Goal: Task Accomplishment & Management: Use online tool/utility

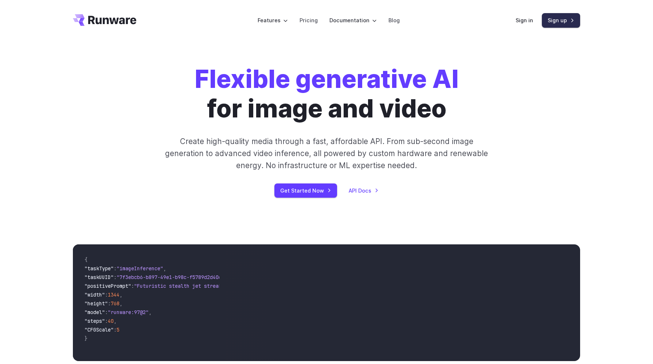
click at [561, 23] on link "Sign up" at bounding box center [561, 20] width 38 height 14
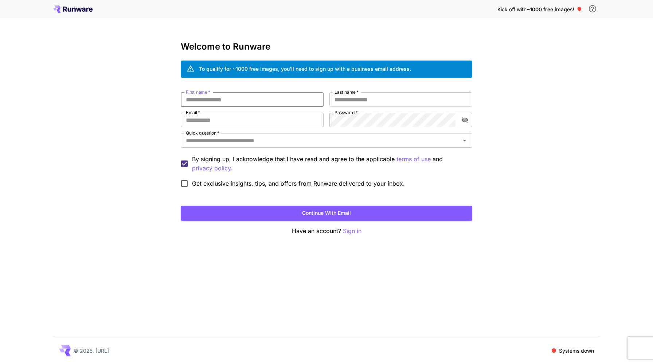
click at [216, 101] on input "First name   *" at bounding box center [252, 99] width 143 height 15
type input "*****"
click at [222, 114] on input "Email   *" at bounding box center [252, 120] width 143 height 15
click at [216, 121] on input "Email   *" at bounding box center [252, 120] width 143 height 15
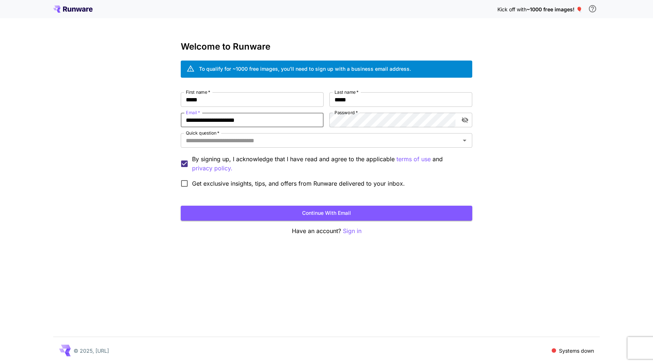
type input "**********"
click at [200, 142] on input "Quick question   *" at bounding box center [320, 140] width 275 height 10
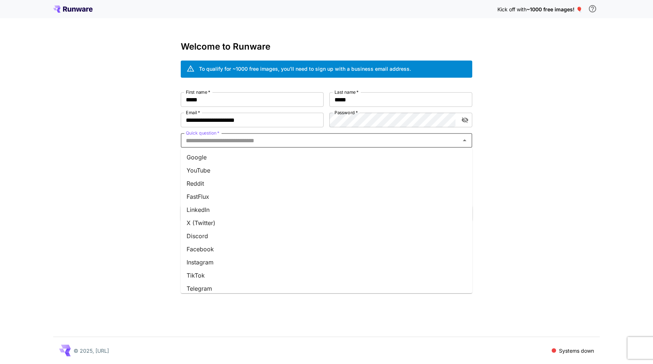
scroll to position [57, 0]
click at [218, 277] on li "Other" at bounding box center [327, 283] width 292 height 13
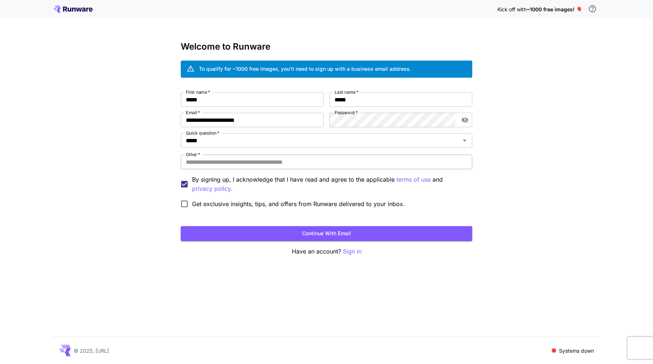
click at [217, 163] on input "Other   *" at bounding box center [327, 162] width 292 height 15
type input "********"
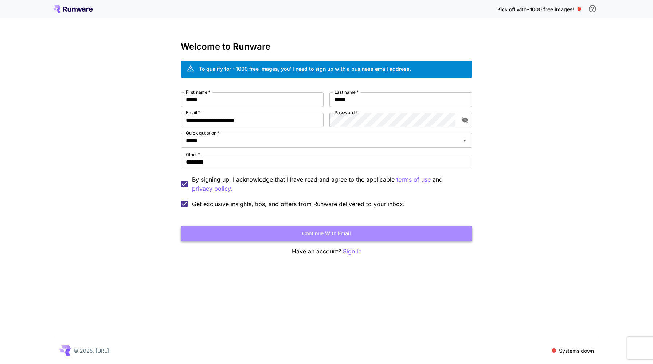
click at [210, 238] on button "Continue with email" at bounding box center [327, 233] width 292 height 15
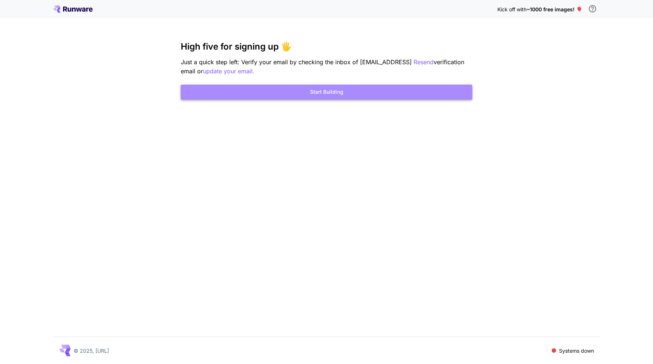
click at [241, 93] on button "Start Building" at bounding box center [327, 92] width 292 height 15
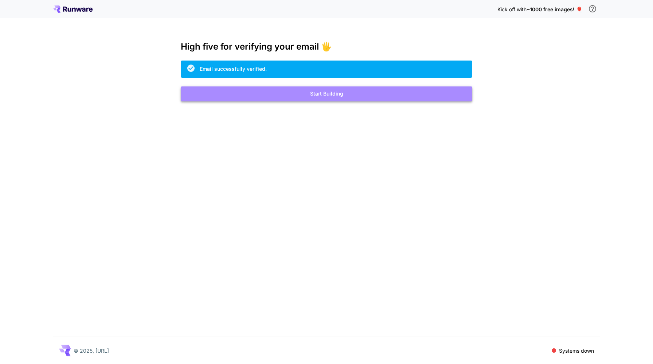
click at [272, 90] on button "Start Building" at bounding box center [327, 93] width 292 height 15
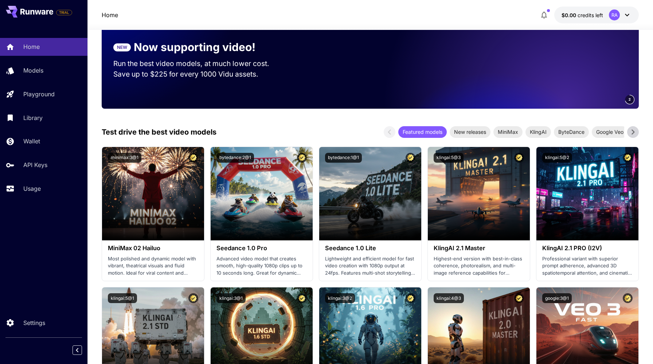
scroll to position [118, 0]
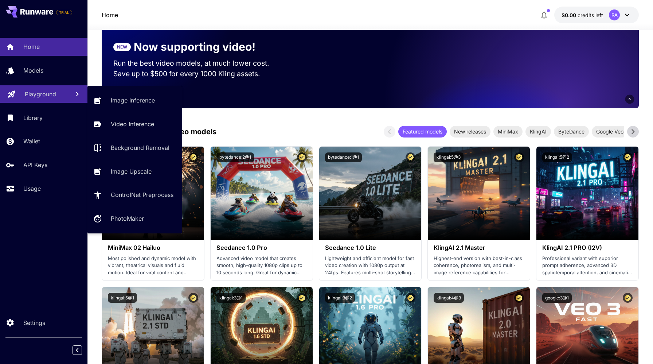
click at [38, 89] on link "Playground" at bounding box center [44, 94] width 88 height 18
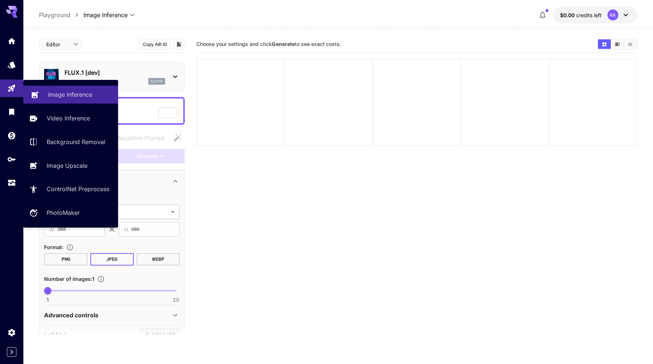
click at [67, 90] on p "Image Inference" at bounding box center [70, 94] width 44 height 9
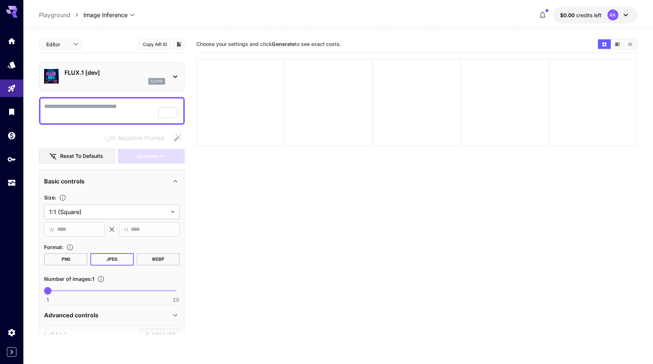
click at [131, 75] on p "FLUX.1 [dev]" at bounding box center [115, 72] width 101 height 9
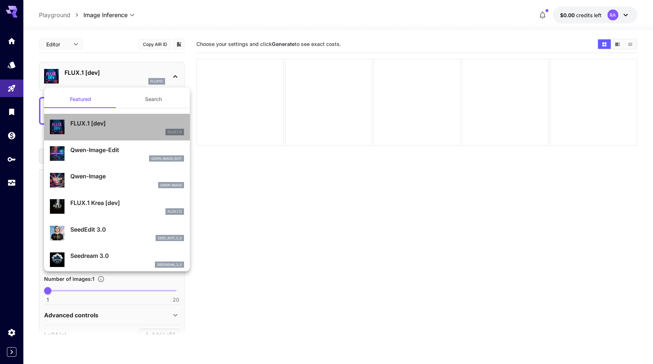
click at [123, 130] on div "FLUX.1 D" at bounding box center [127, 132] width 114 height 7
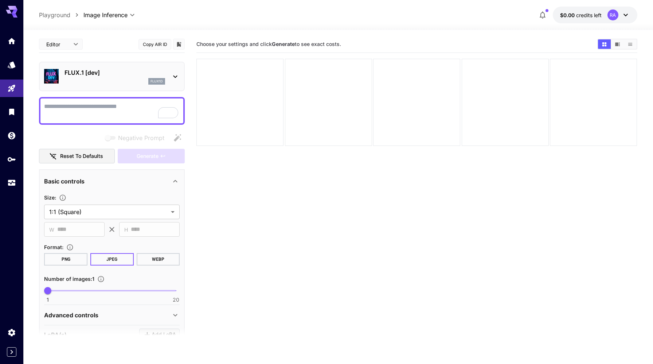
click at [125, 81] on div "flux1d" at bounding box center [115, 81] width 101 height 7
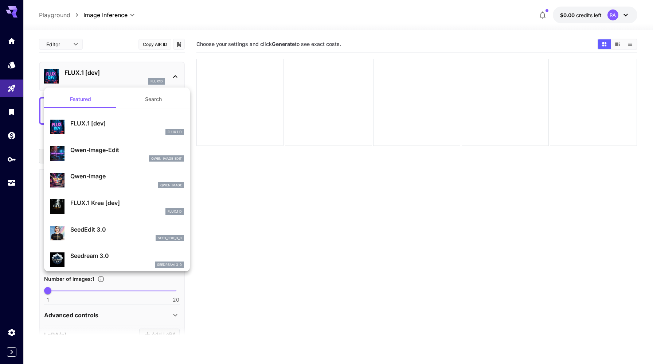
click at [140, 105] on button "Search" at bounding box center [153, 99] width 73 height 18
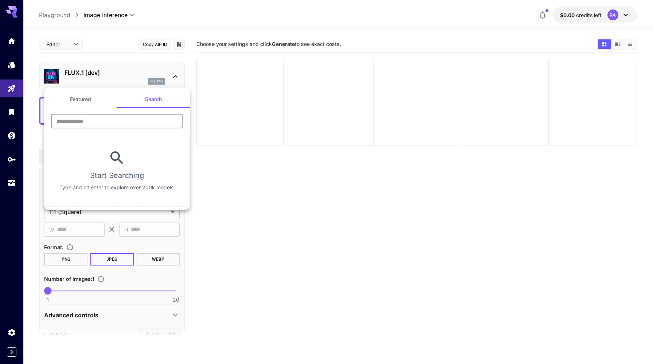
click at [135, 117] on input "text" at bounding box center [116, 121] width 131 height 15
type input "****"
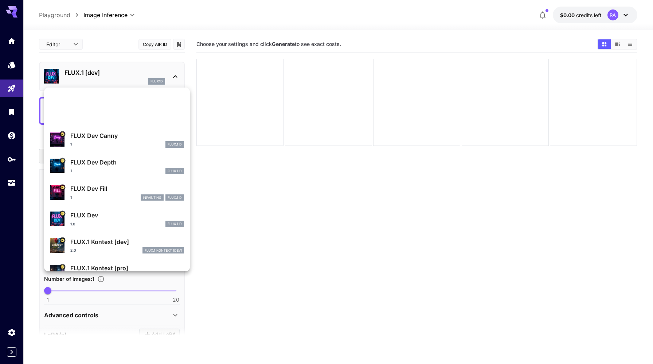
scroll to position [110, 0]
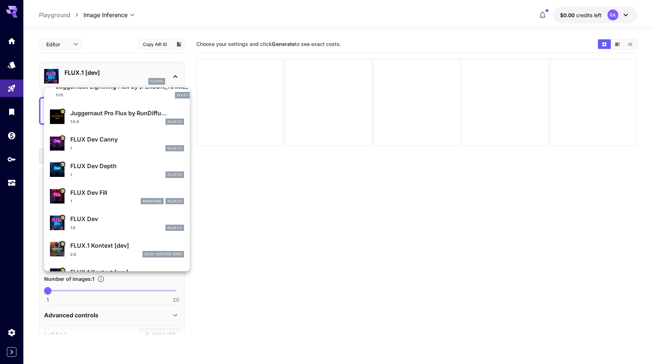
click at [237, 216] on div at bounding box center [326, 182] width 653 height 364
